Goal: Task Accomplishment & Management: Complete application form

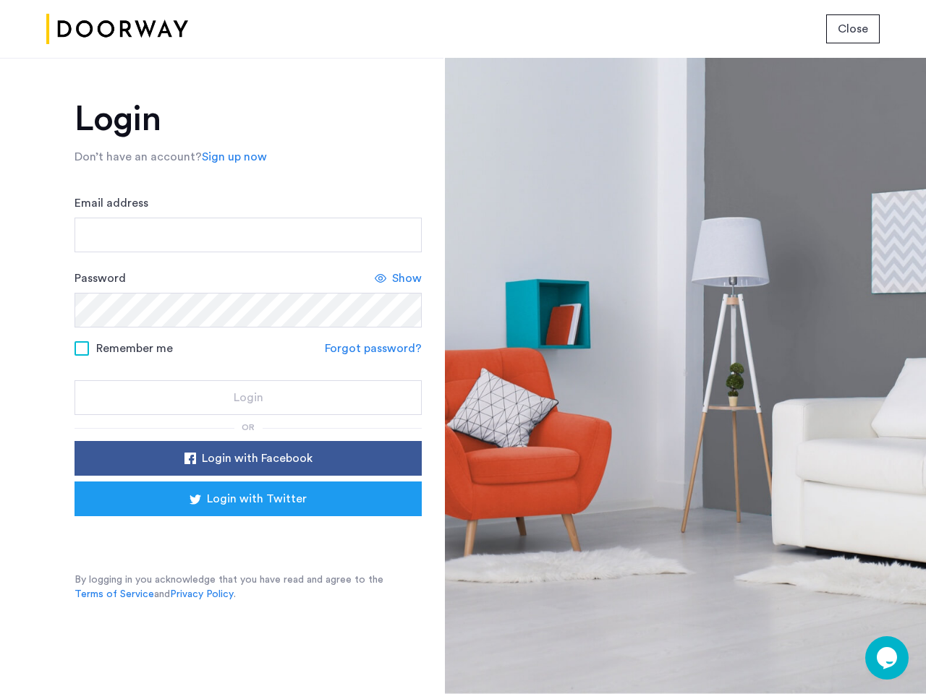
click at [853, 29] on span "Close" at bounding box center [852, 28] width 30 height 17
click at [231, 157] on link "Sign up now" at bounding box center [234, 156] width 65 height 17
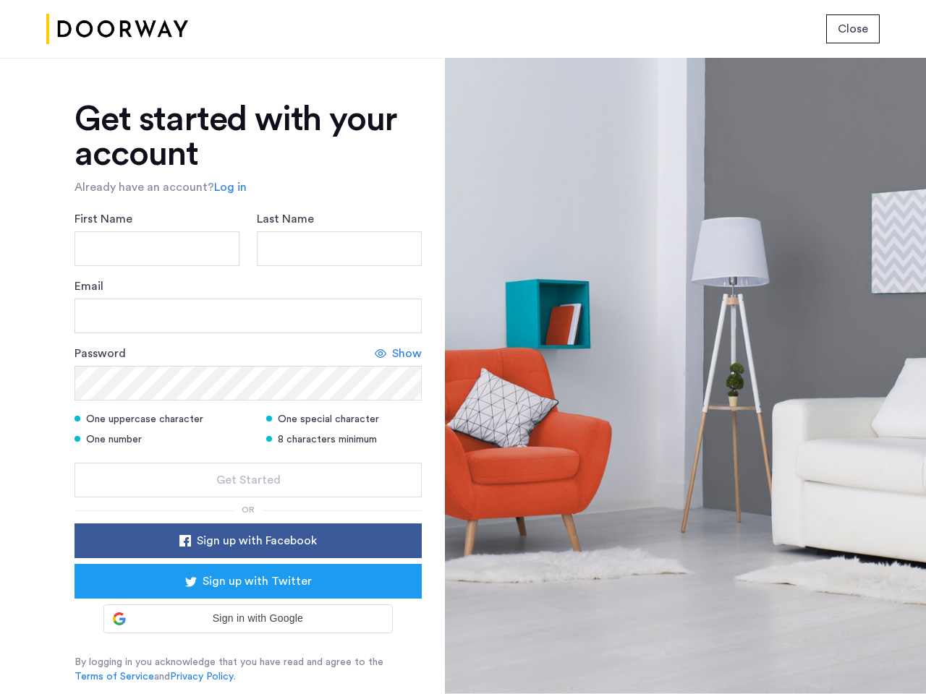
click at [398, 278] on div "Email" at bounding box center [247, 306] width 347 height 56
click at [375, 349] on icon at bounding box center [381, 354] width 12 height 12
click at [248, 459] on form "First Name Last Name Email Password Show One uppercase character One special ch…" at bounding box center [247, 353] width 347 height 287
click at [248, 499] on div "Get started with your account Already have an account? Log in First Name Last N…" at bounding box center [247, 393] width 347 height 582
click at [887, 658] on div at bounding box center [685, 376] width 481 height 636
